Goal: Use online tool/utility: Utilize a website feature to perform a specific function

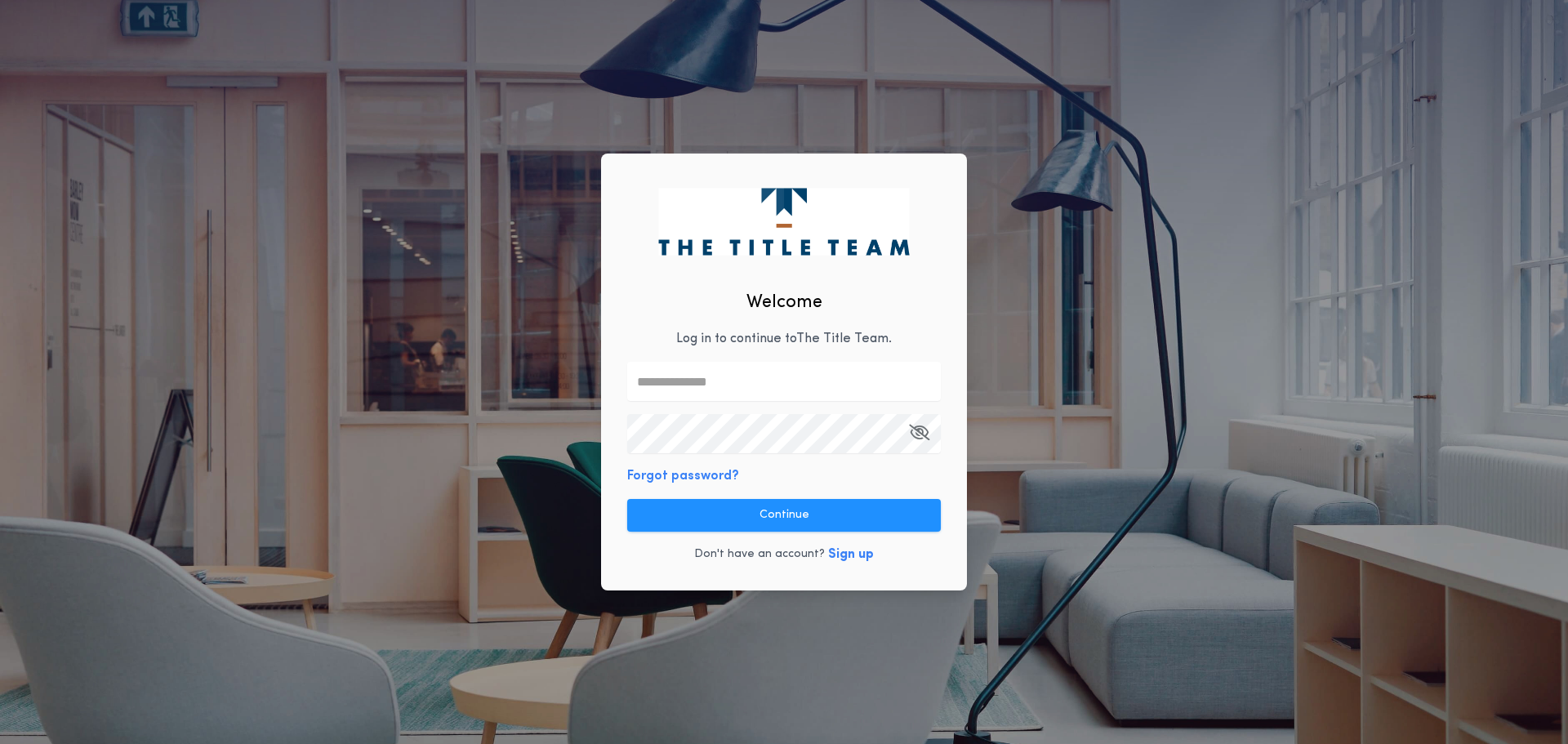
click at [791, 379] on input "text" at bounding box center [783, 381] width 313 height 40
type input "**********"
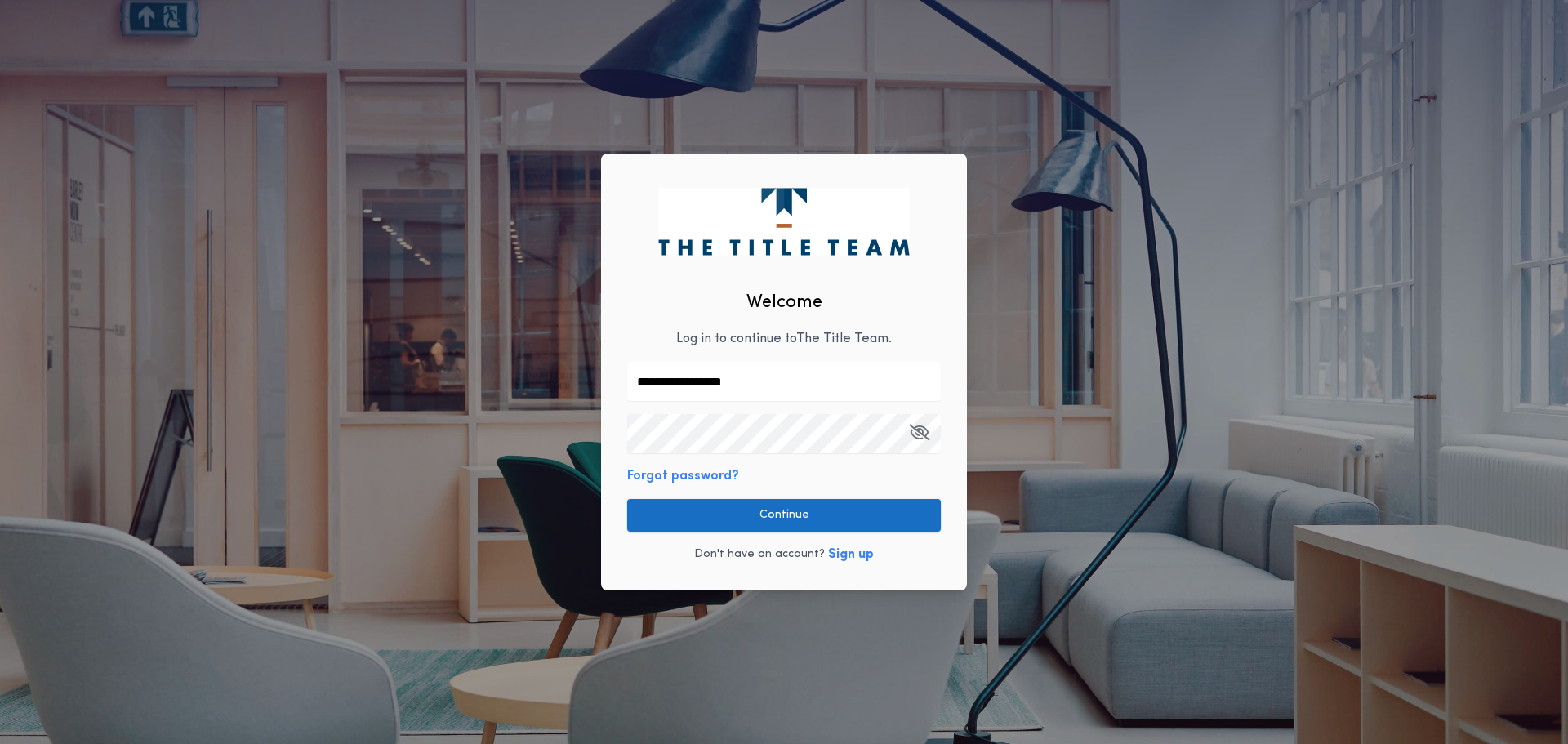
click at [786, 511] on button "Continue" at bounding box center [783, 515] width 313 height 33
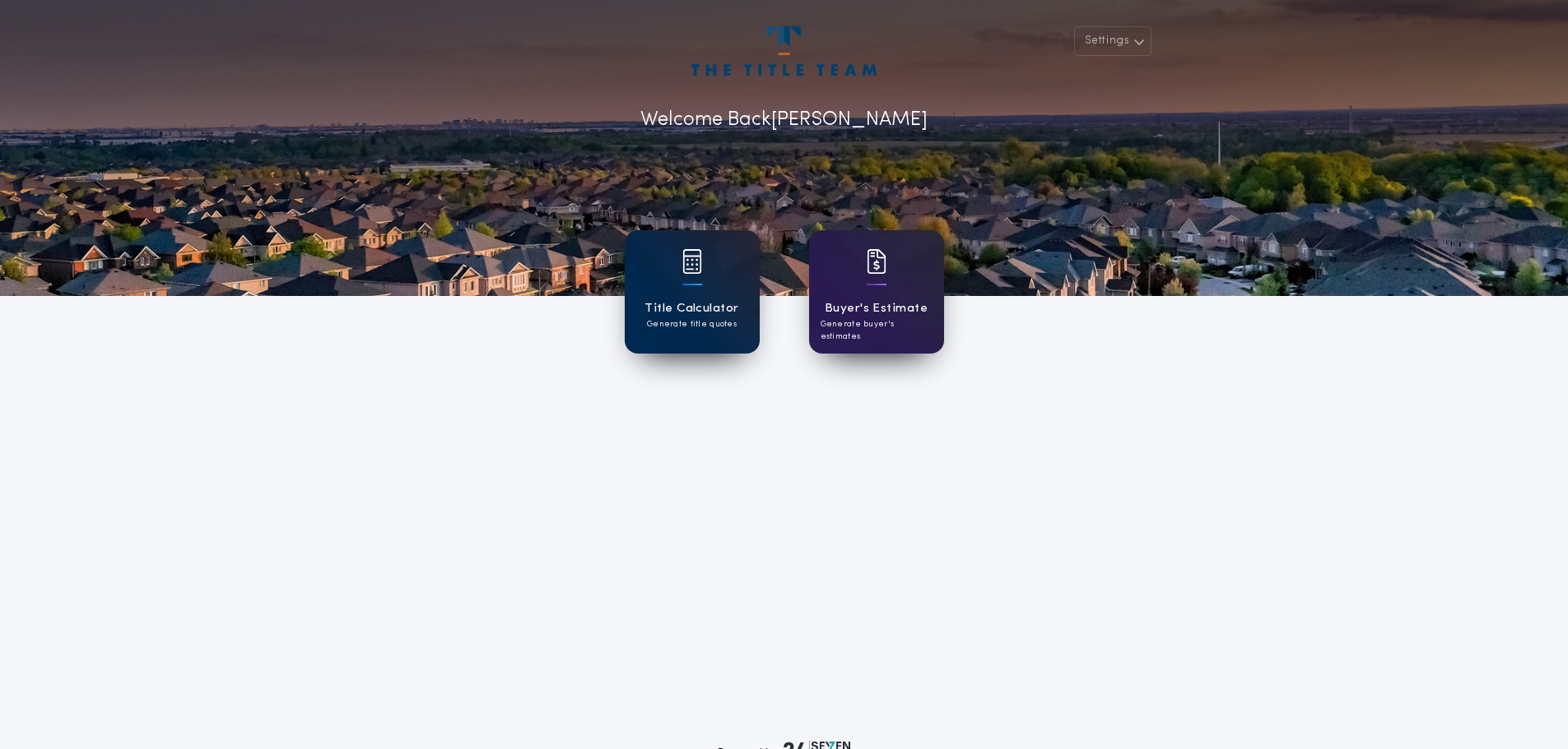
click at [697, 281] on div at bounding box center [692, 272] width 19 height 46
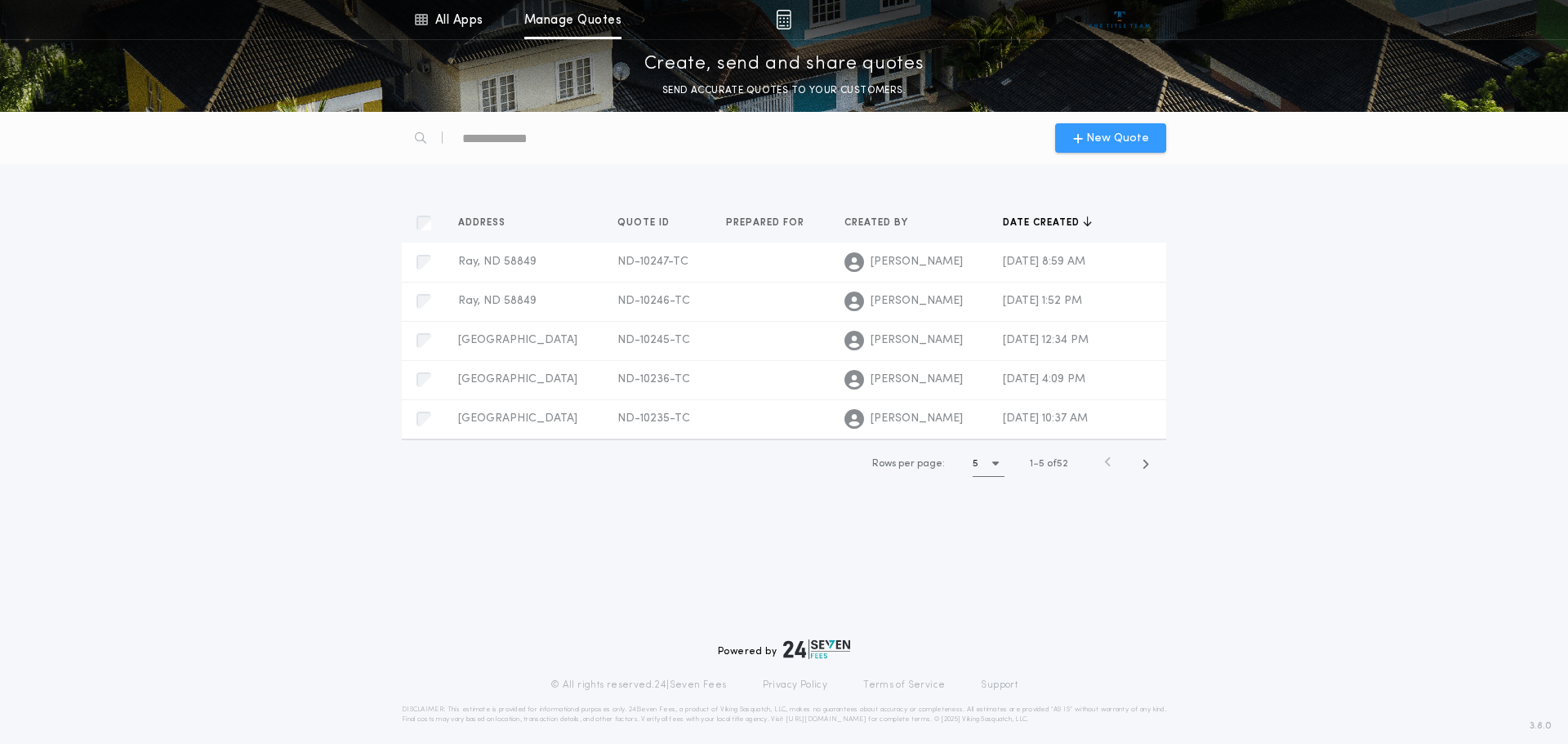
click at [1130, 134] on span "New Quote" at bounding box center [1118, 139] width 63 height 18
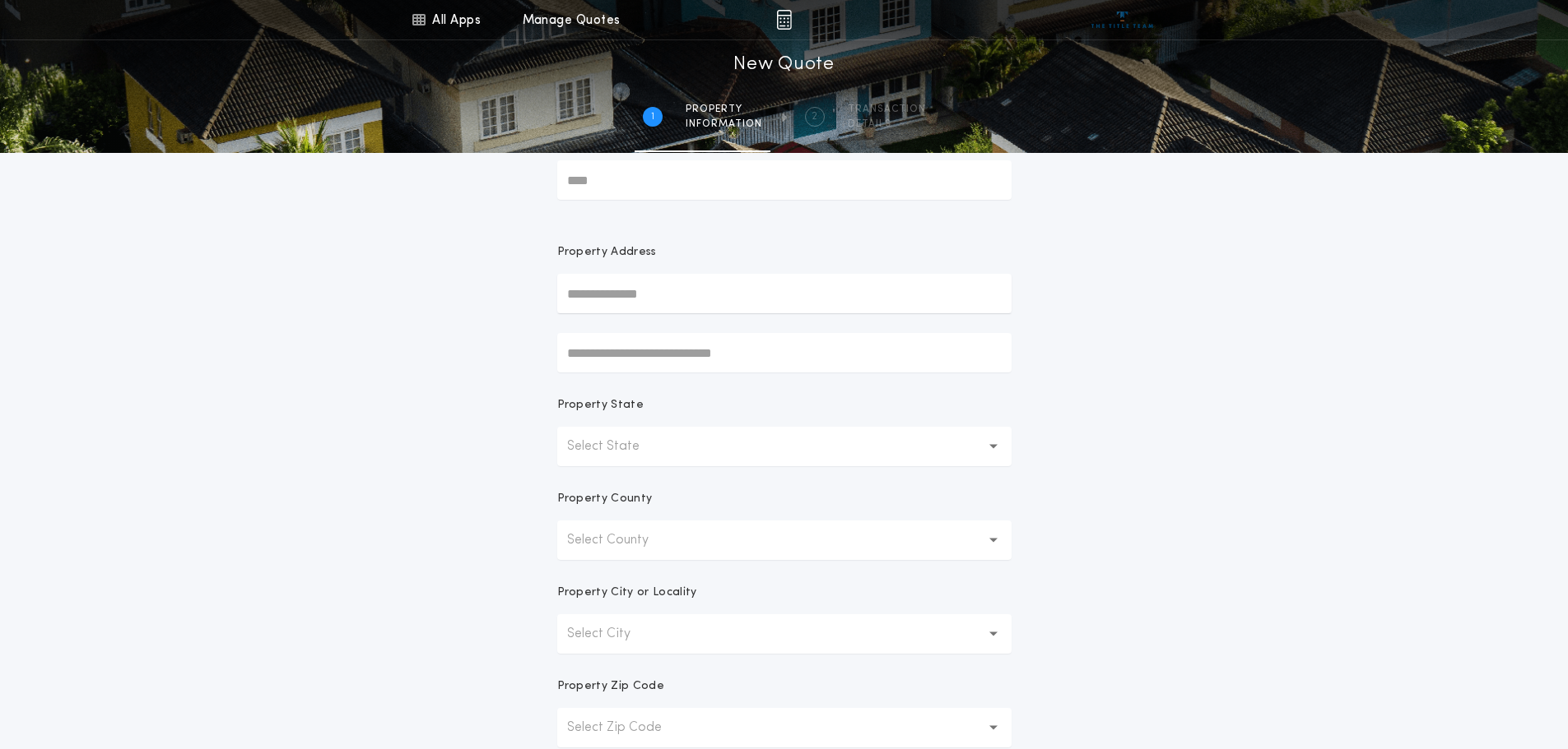
scroll to position [164, 0]
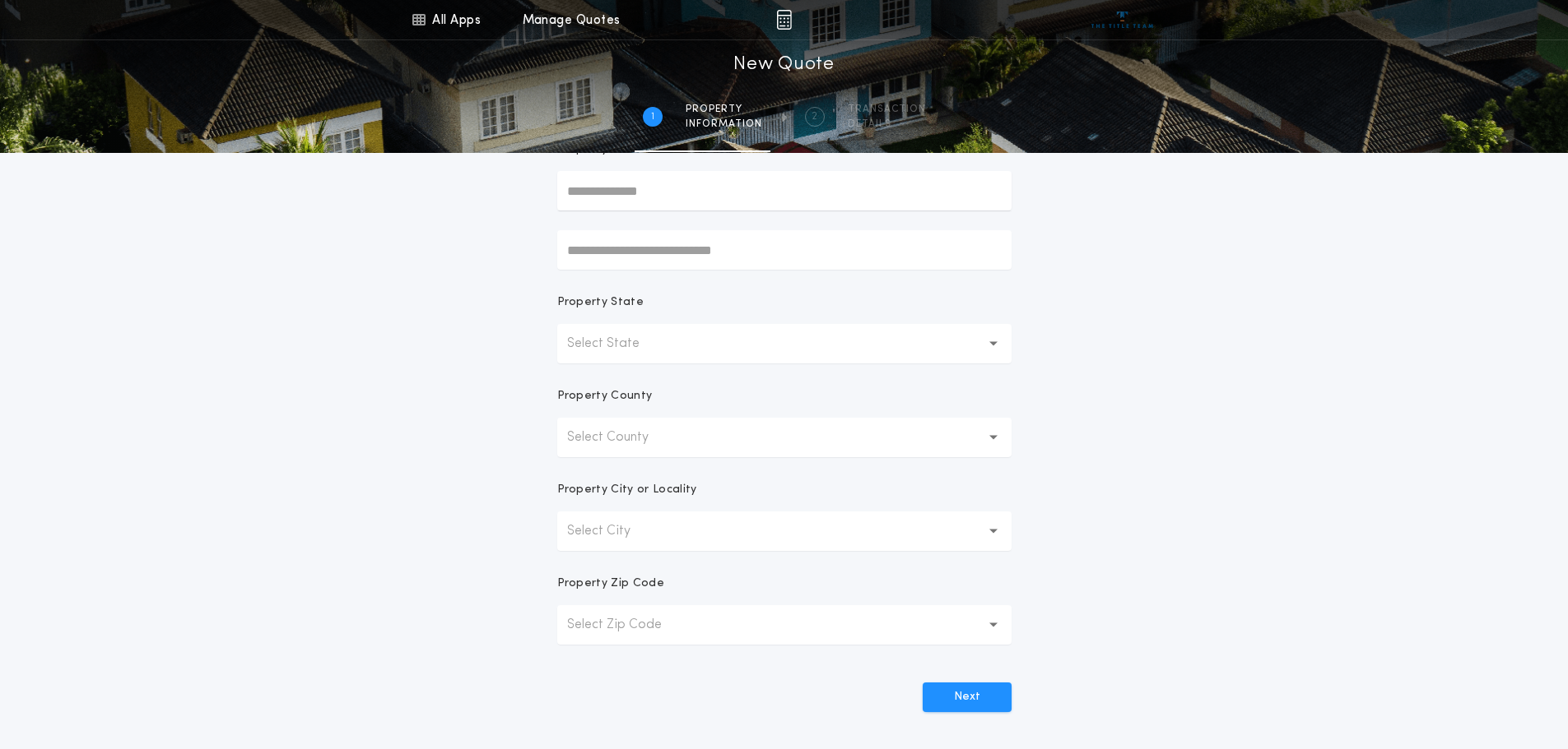
drag, startPoint x: 734, startPoint y: 354, endPoint x: 720, endPoint y: 351, distance: 14.3
click at [734, 354] on button "Select State" at bounding box center [784, 343] width 454 height 40
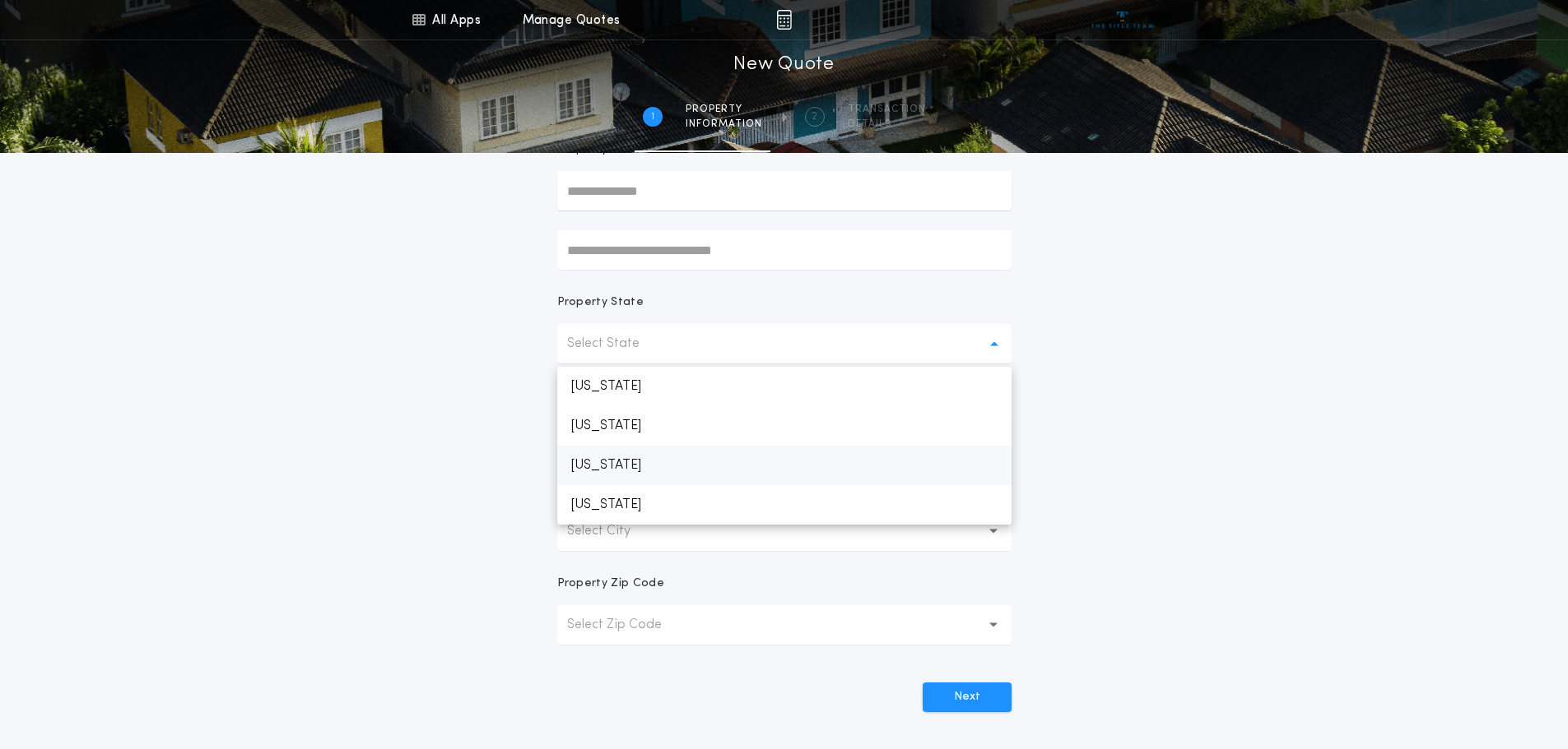
click at [625, 468] on p "[US_STATE]" at bounding box center [784, 465] width 454 height 40
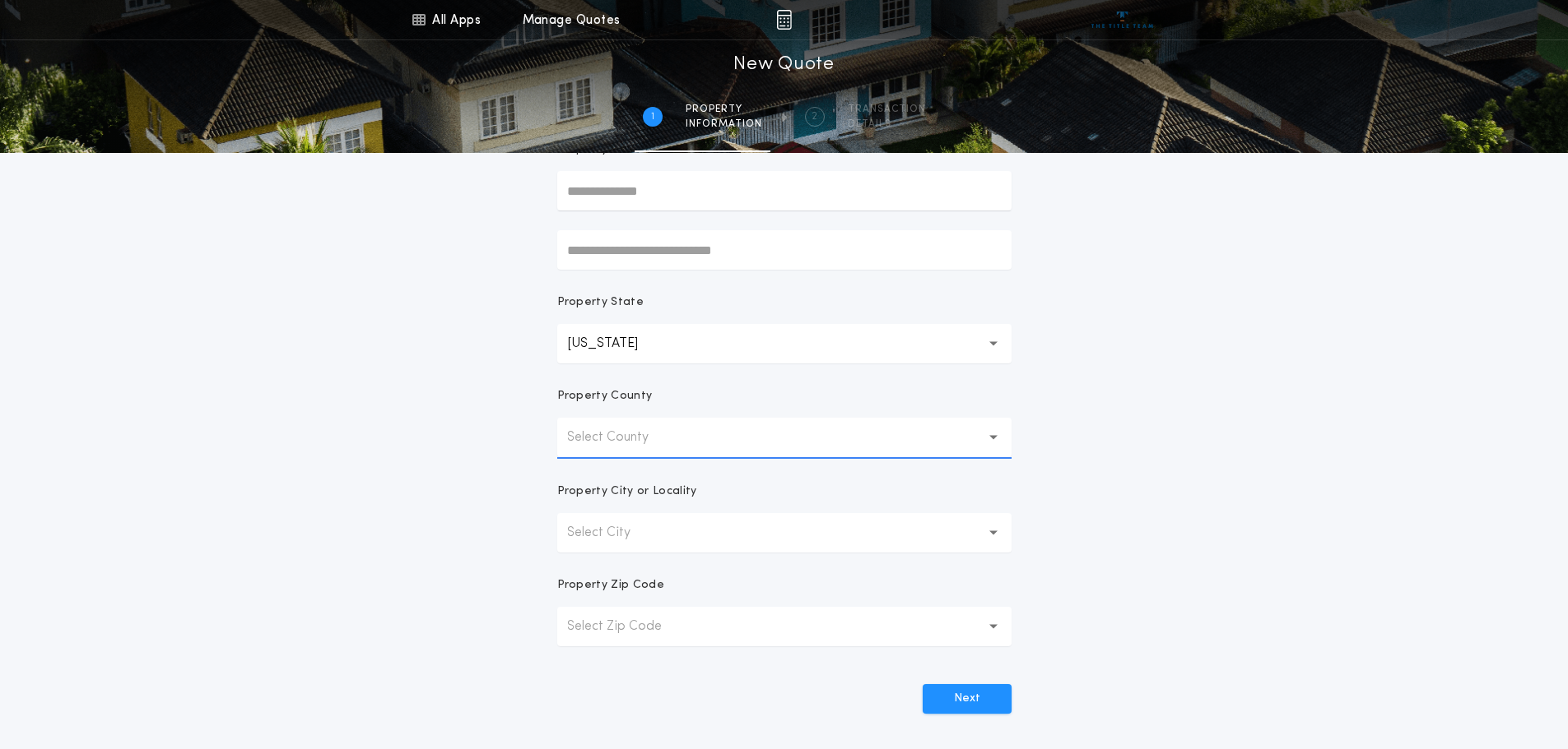
click at [632, 443] on p "Select County" at bounding box center [621, 438] width 108 height 19
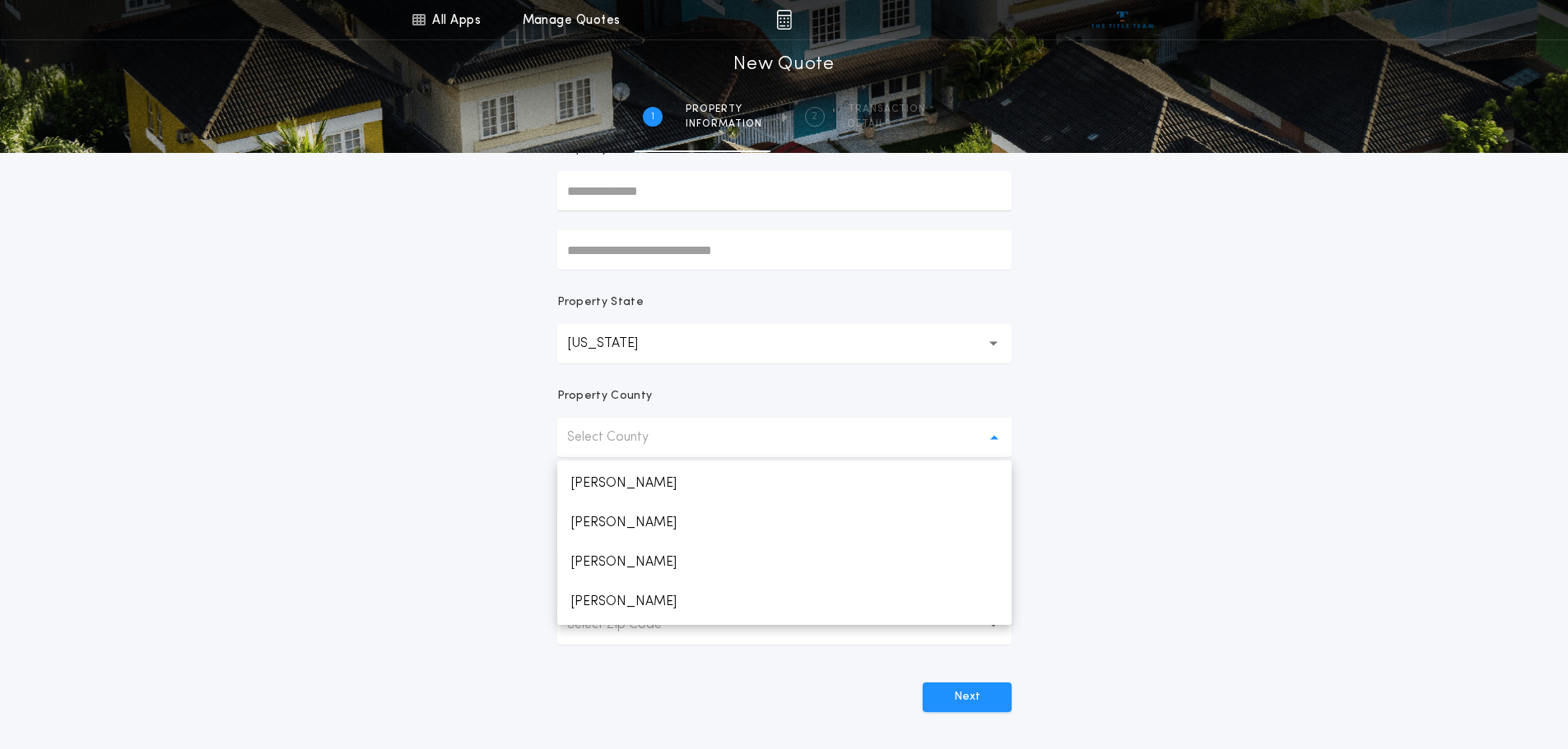
scroll to position [987, 0]
click at [595, 517] on p "[PERSON_NAME]" at bounding box center [784, 519] width 454 height 40
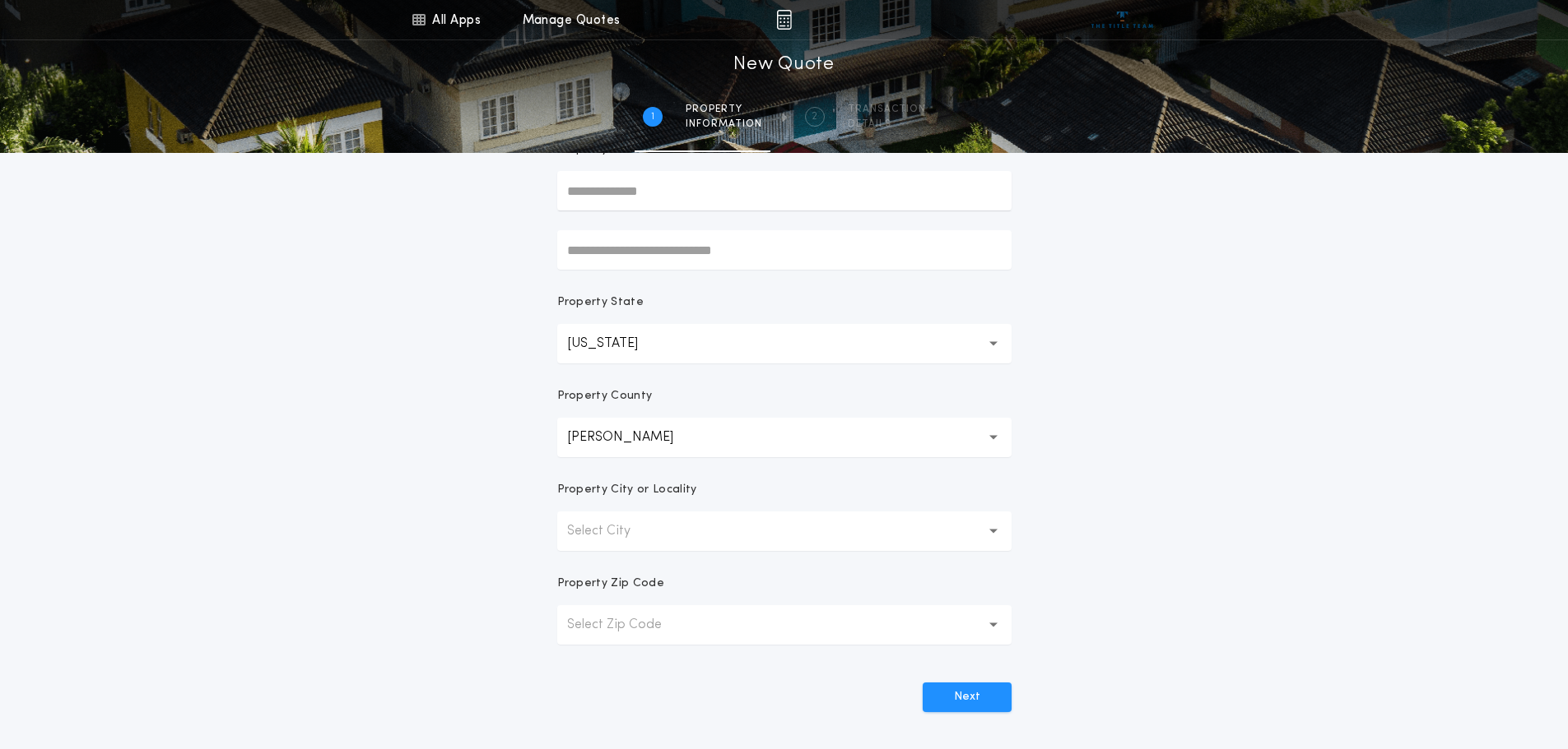
click at [664, 535] on button "Select City" at bounding box center [784, 531] width 454 height 40
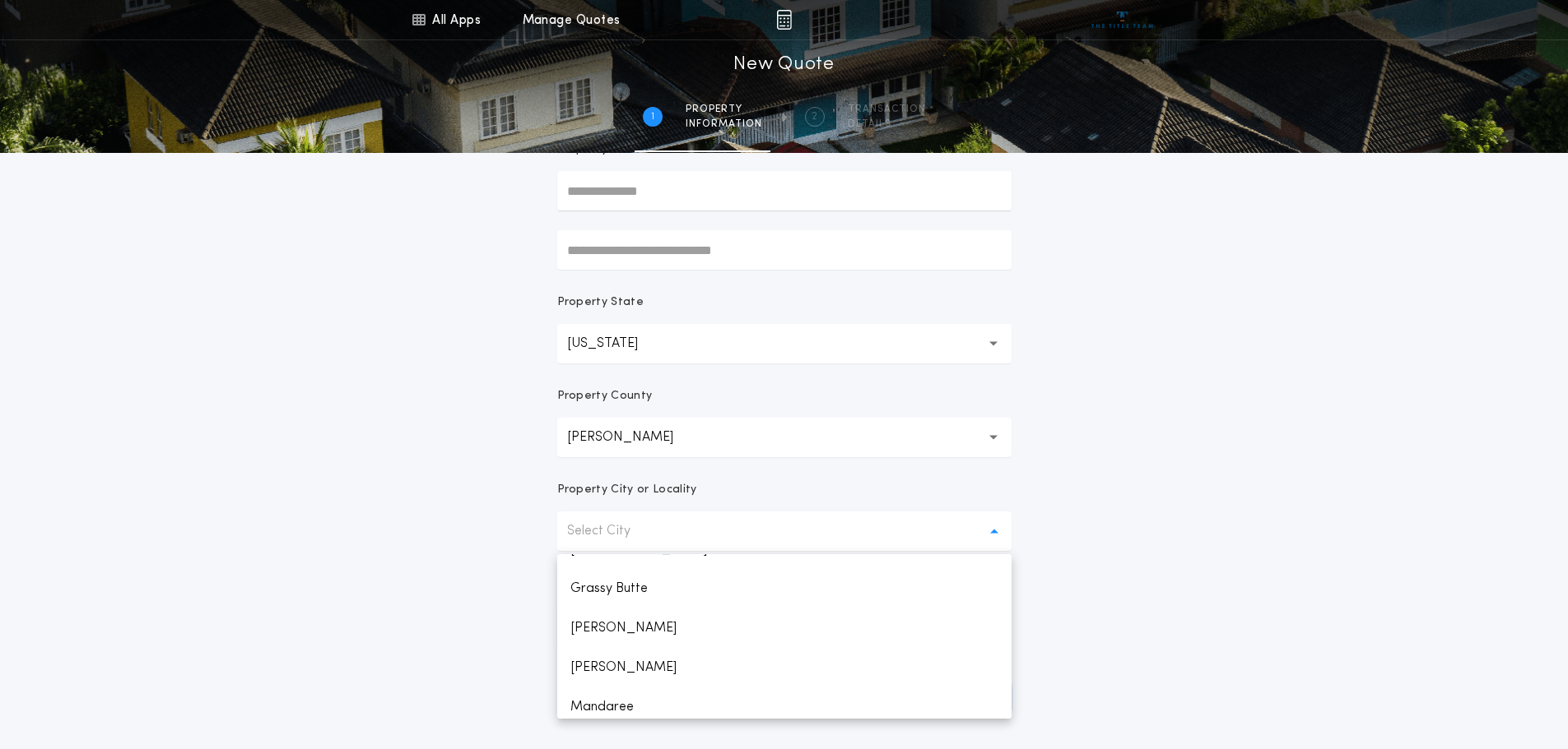
scroll to position [585, 0]
click at [632, 697] on p "[GEOGRAPHIC_DATA]" at bounding box center [784, 699] width 454 height 40
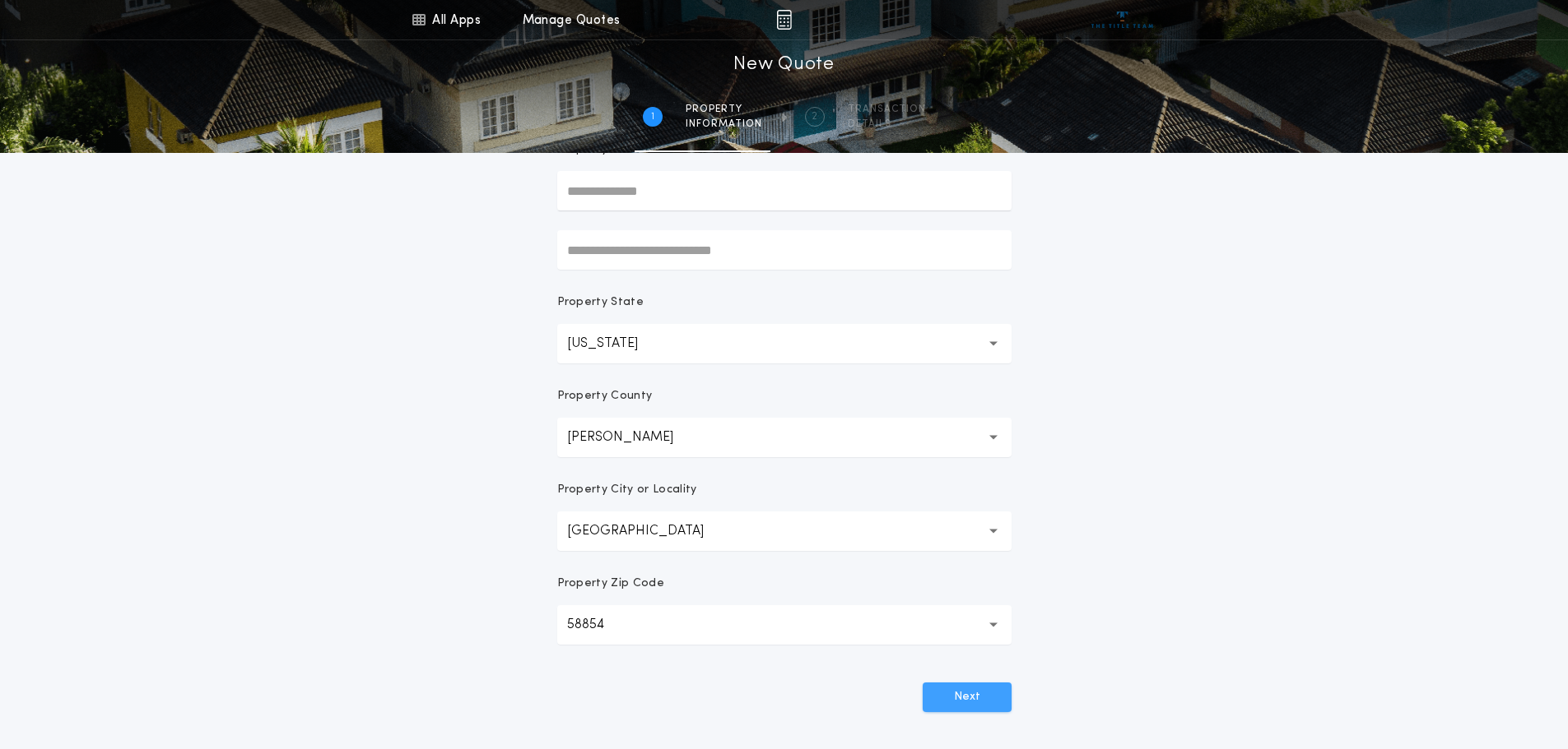
click at [964, 700] on button "Next" at bounding box center [967, 697] width 88 height 29
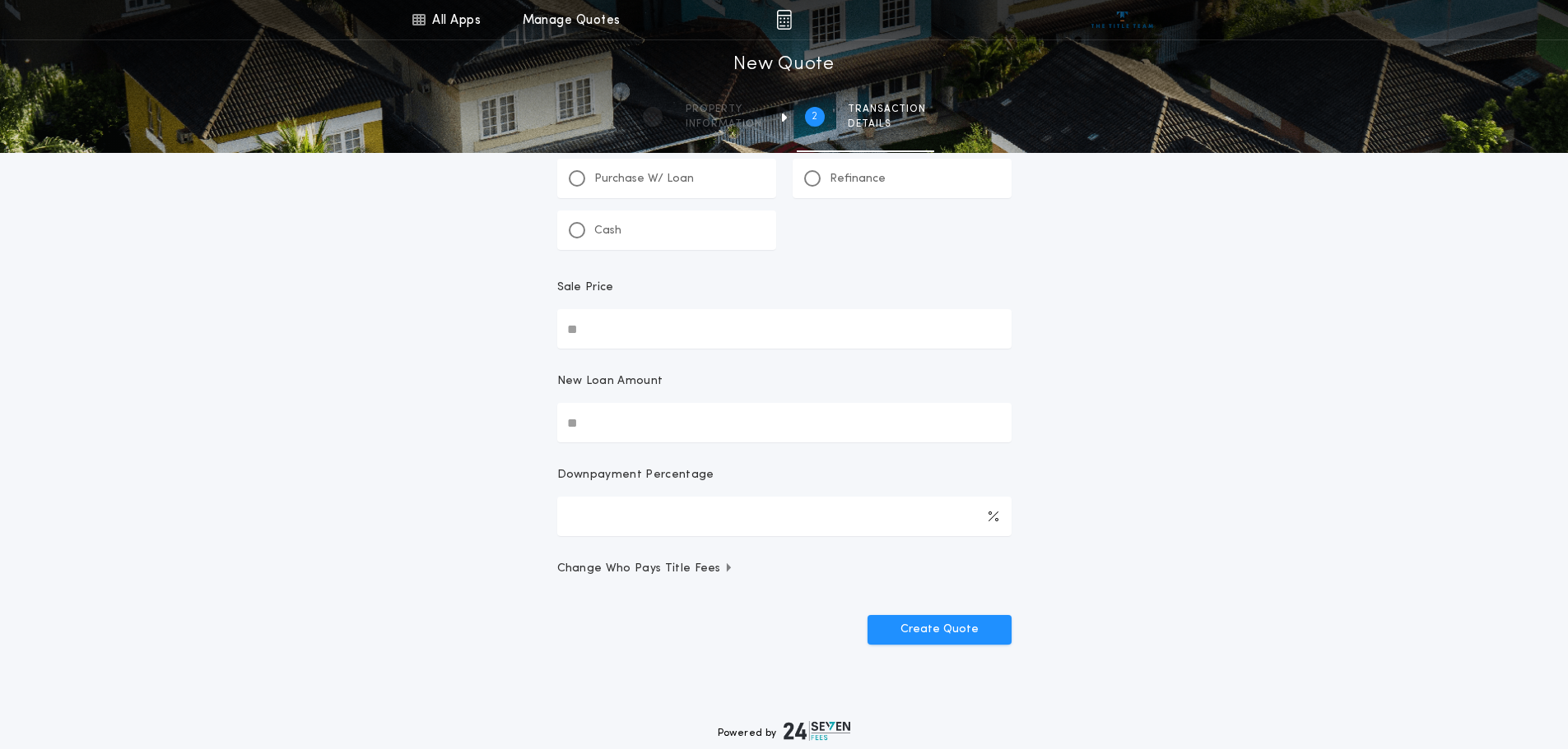
scroll to position [0, 0]
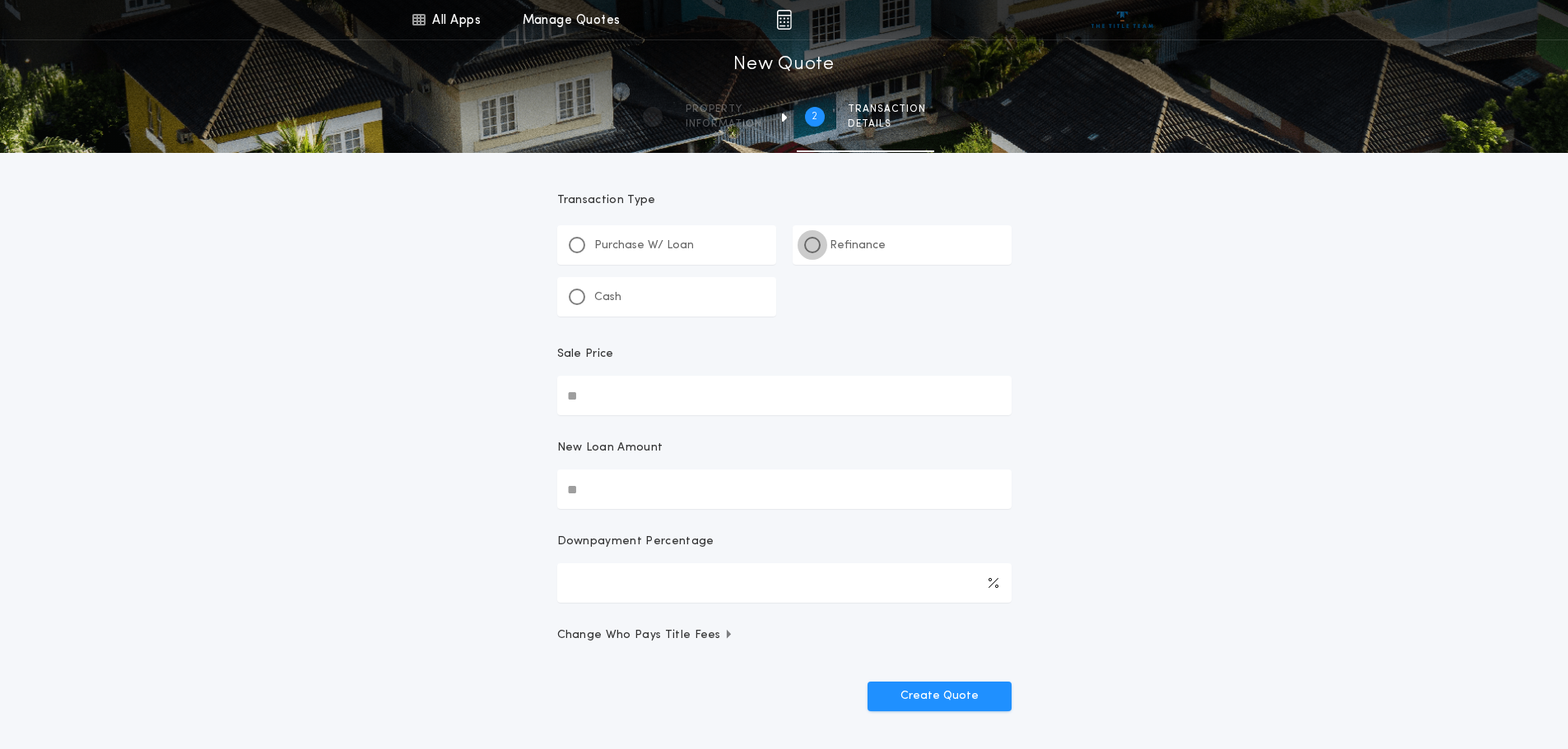
click at [819, 241] on div at bounding box center [812, 245] width 17 height 17
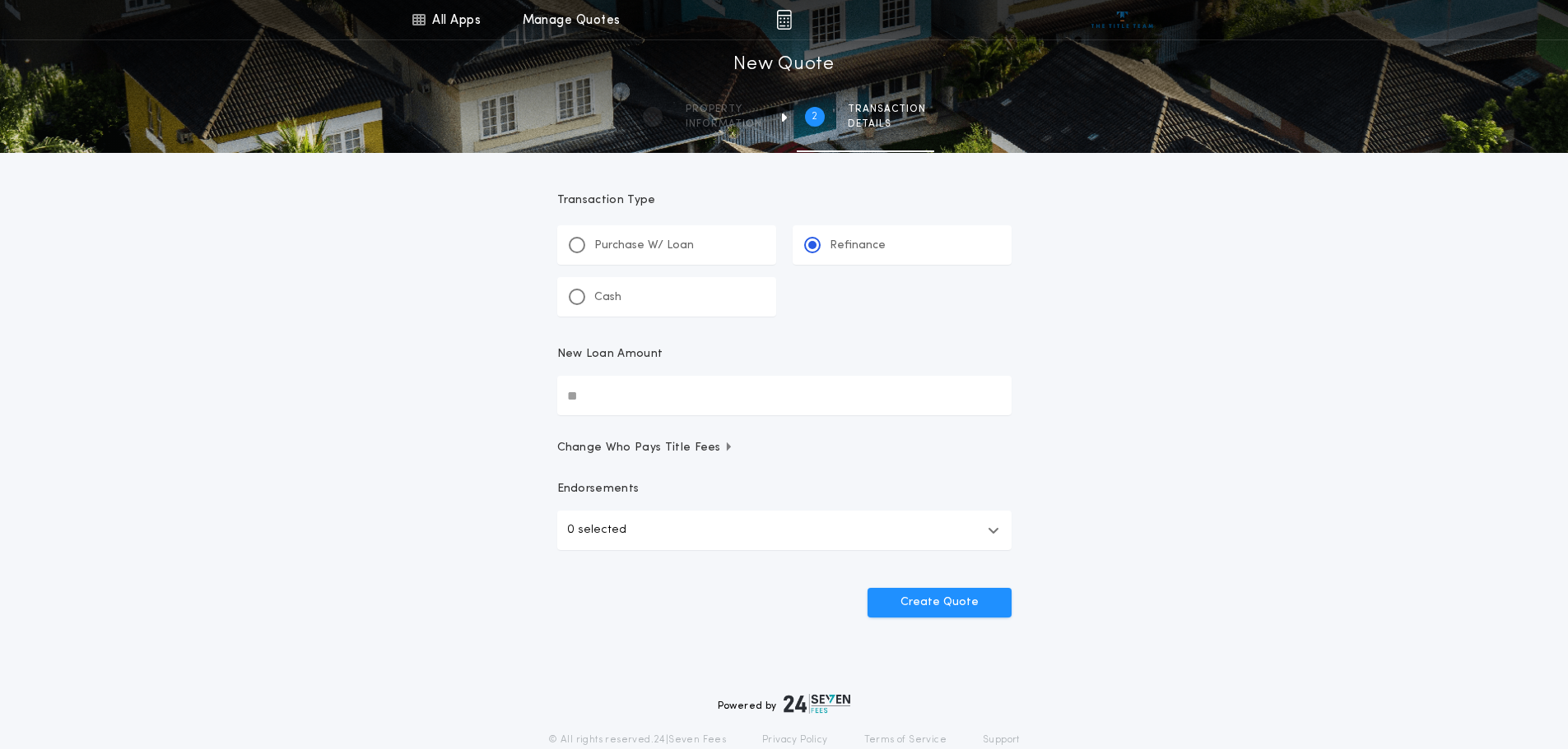
click at [617, 394] on input "New Loan Amount" at bounding box center [784, 395] width 454 height 40
type input "********"
click at [948, 608] on button "Create Quote" at bounding box center [939, 602] width 144 height 29
